Goal: Information Seeking & Learning: Learn about a topic

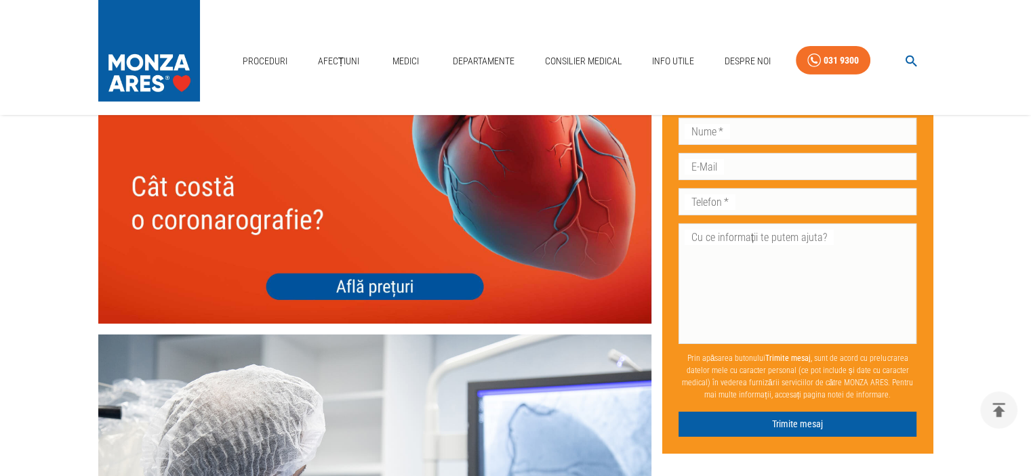
scroll to position [4676, 0]
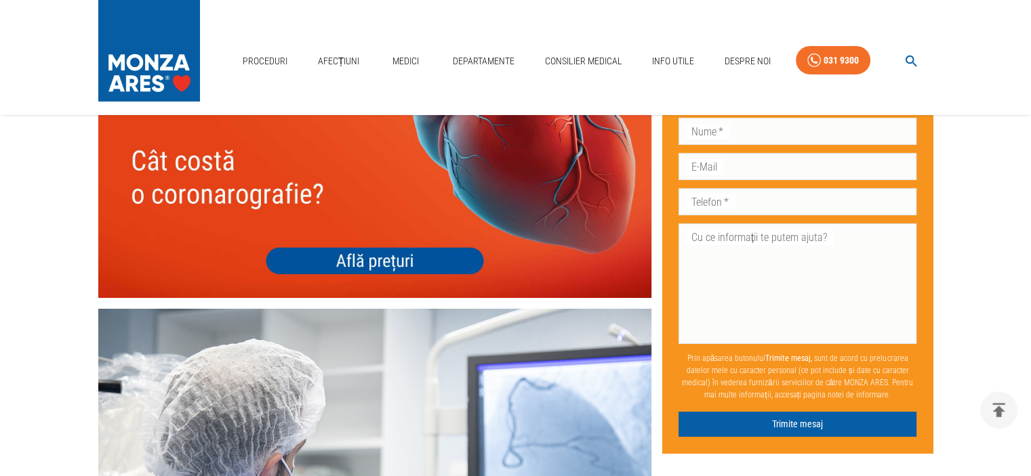
click at [384, 243] on img at bounding box center [374, 187] width 553 height 221
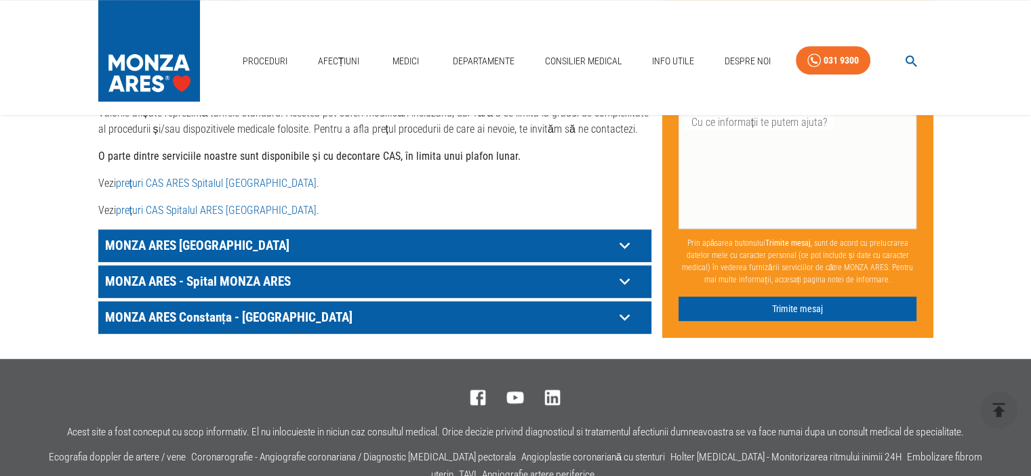
scroll to position [746, 0]
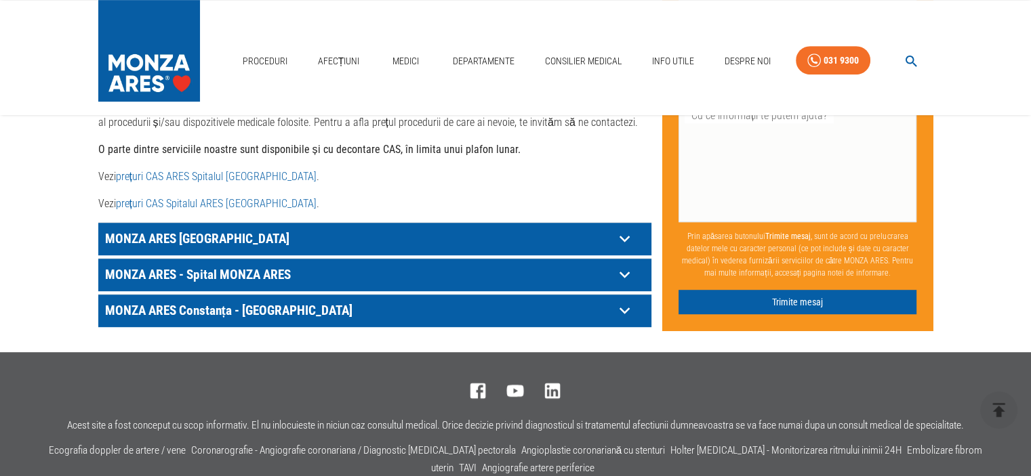
click at [625, 228] on icon at bounding box center [624, 238] width 21 height 21
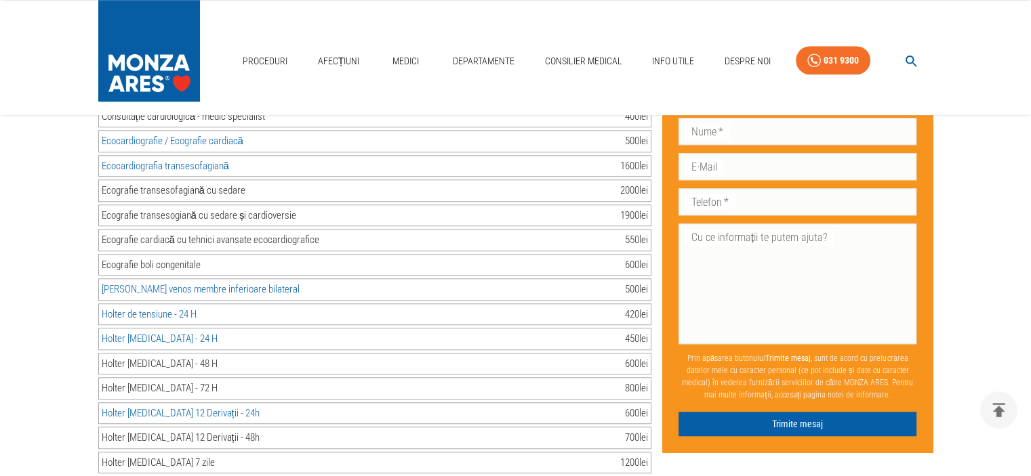
scroll to position [1084, 0]
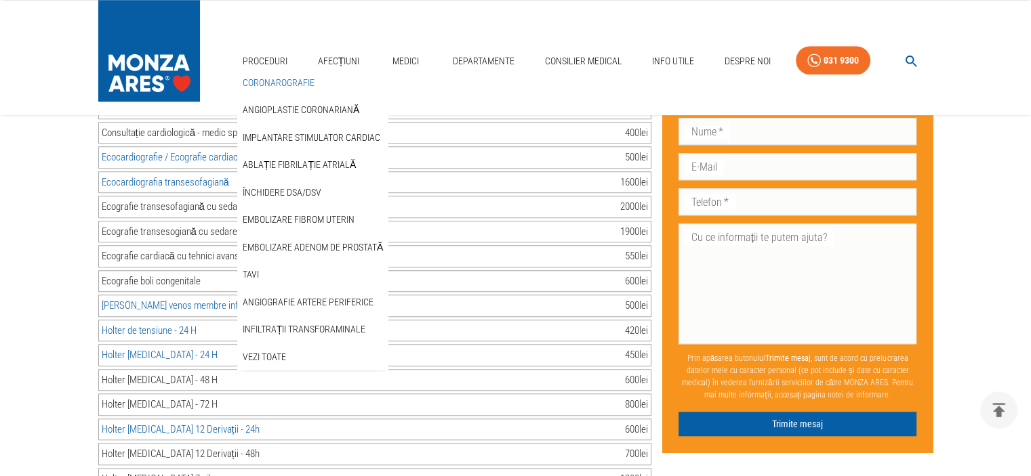
click at [264, 76] on link "Coronarografie" at bounding box center [278, 83] width 77 height 22
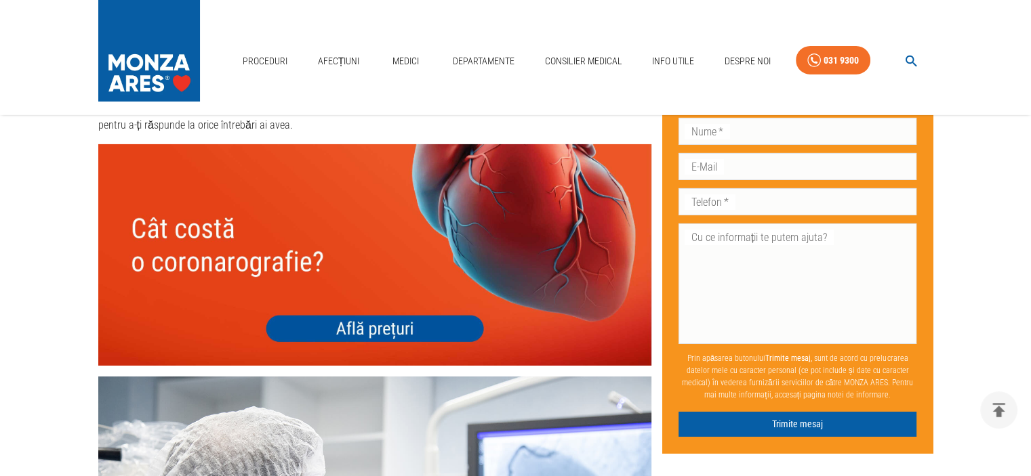
scroll to position [4744, 0]
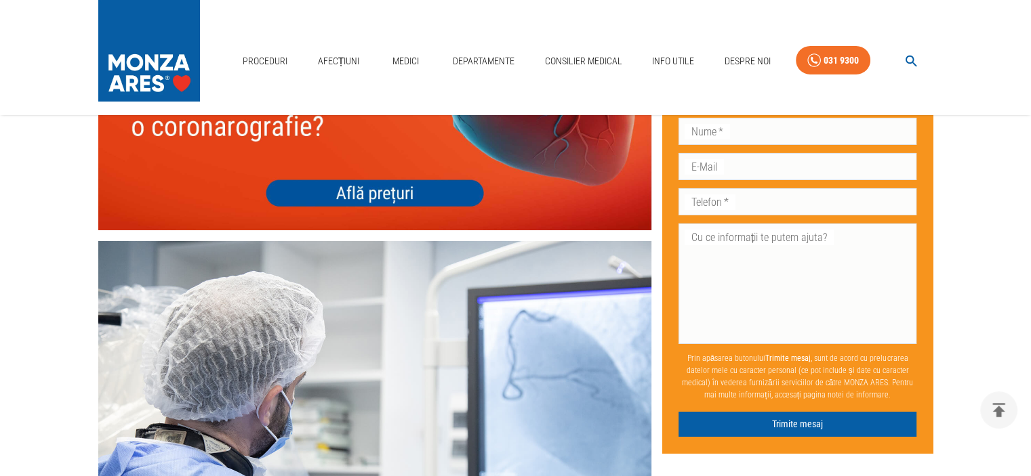
click at [366, 179] on img at bounding box center [374, 119] width 553 height 221
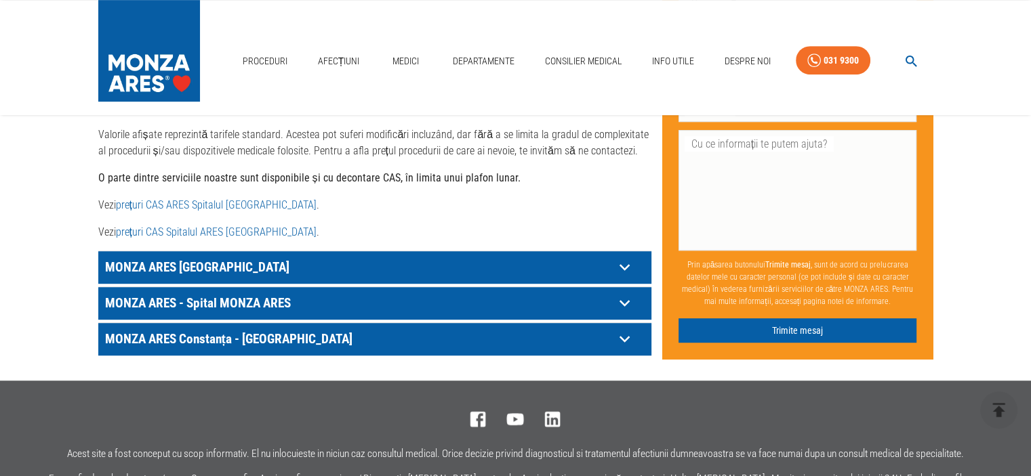
scroll to position [746, 0]
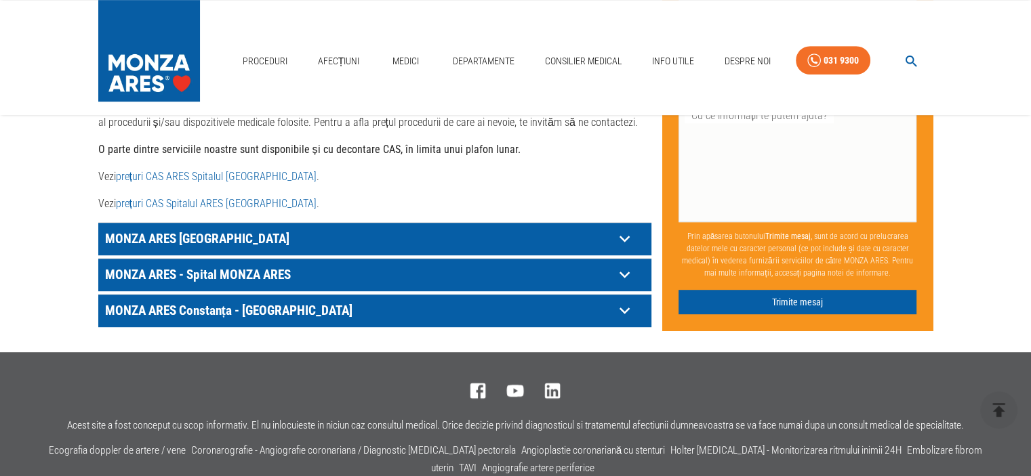
click at [624, 228] on icon at bounding box center [624, 238] width 21 height 21
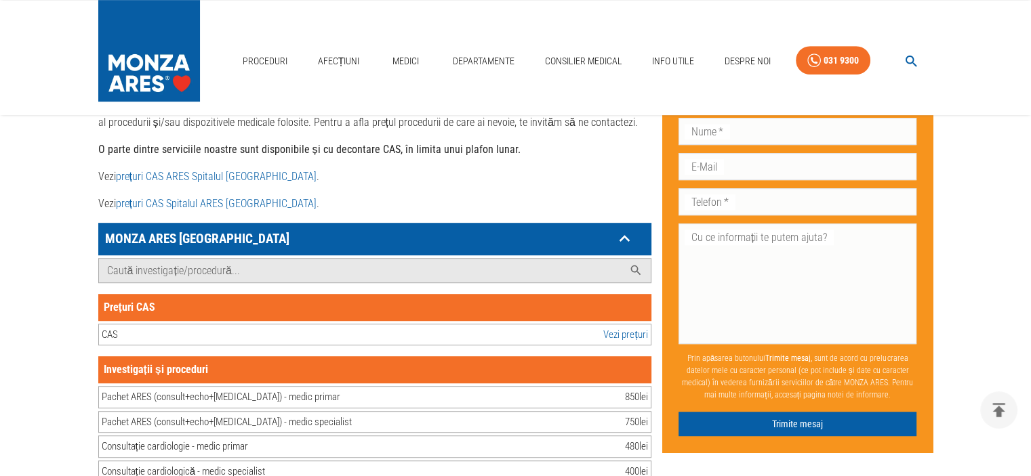
click at [612, 327] on link "Vezi prețuri" at bounding box center [625, 335] width 44 height 16
